Goal: Navigation & Orientation: Go to known website

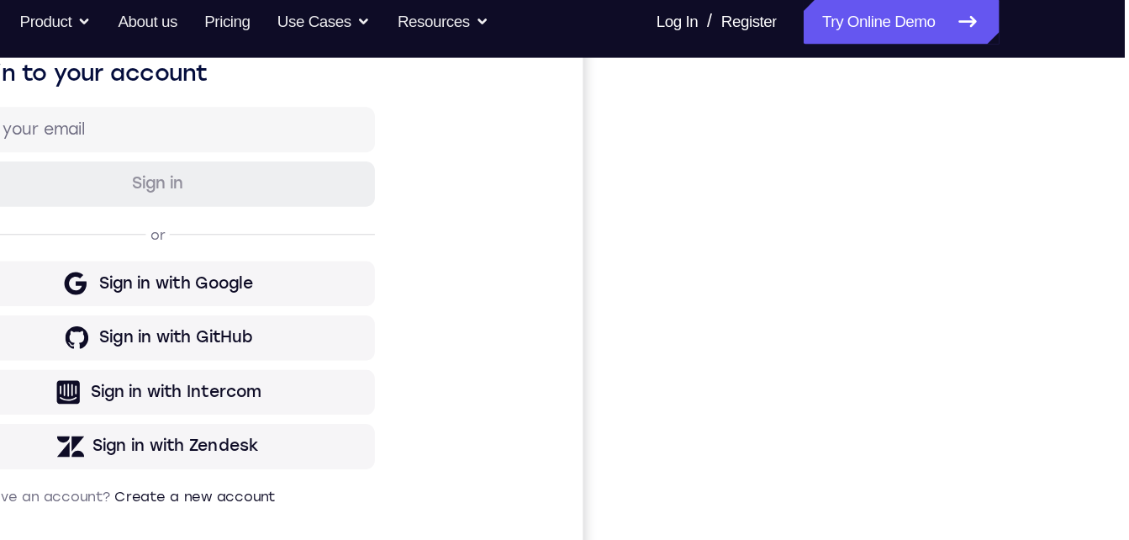
scroll to position [295, 0]
